Goal: Navigation & Orientation: Go to known website

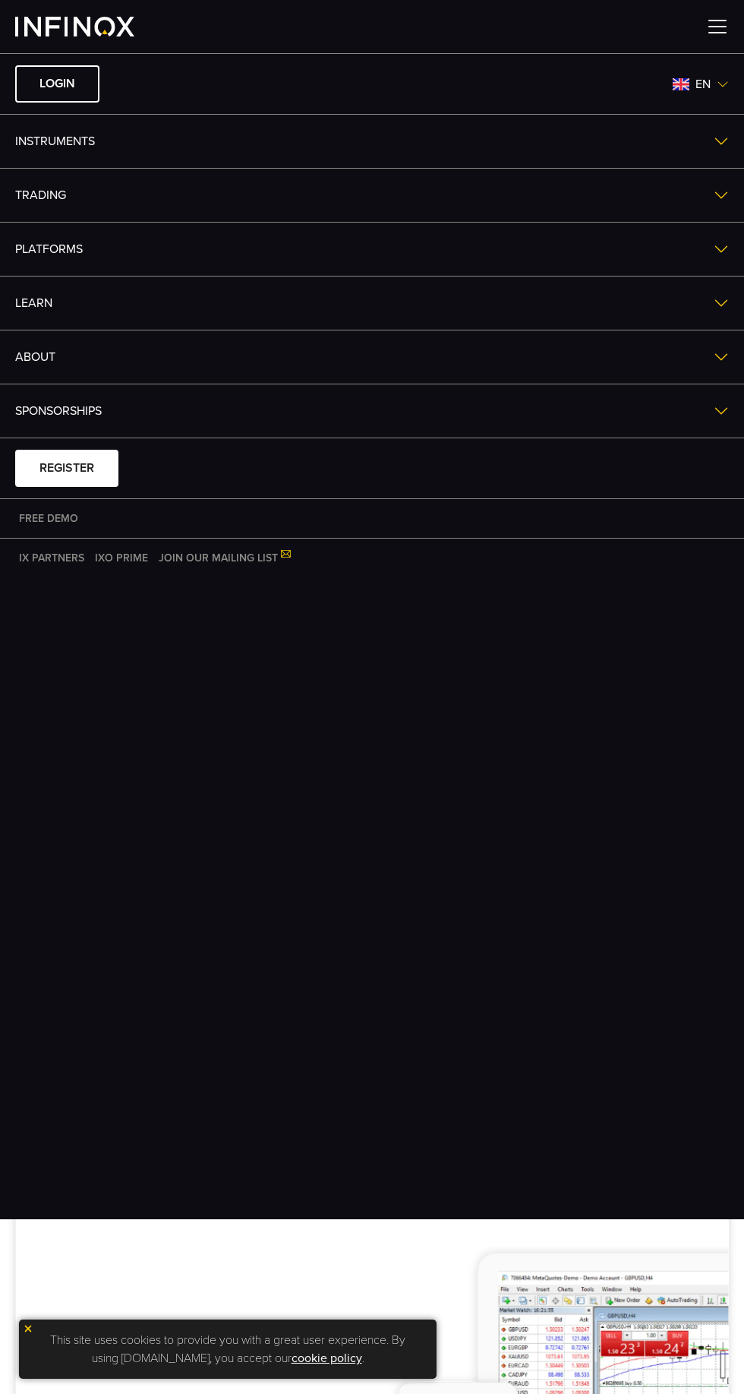
click at [46, 84] on link "LOGIN" at bounding box center [57, 83] width 84 height 37
